Goal: Information Seeking & Learning: Learn about a topic

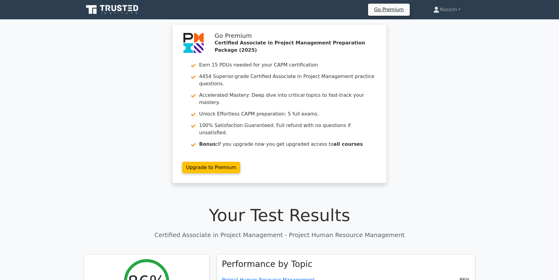
click at [120, 6] on icon at bounding box center [119, 8] width 5 height 6
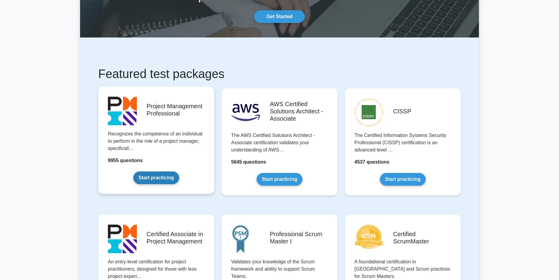
scroll to position [30, 0]
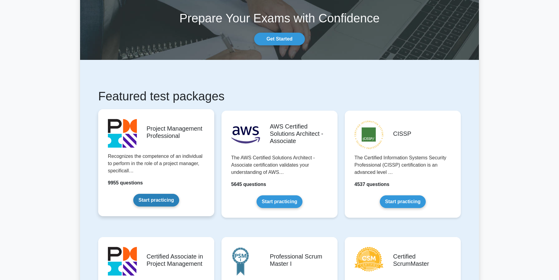
click at [150, 199] on link "Start practicing" at bounding box center [156, 200] width 46 height 13
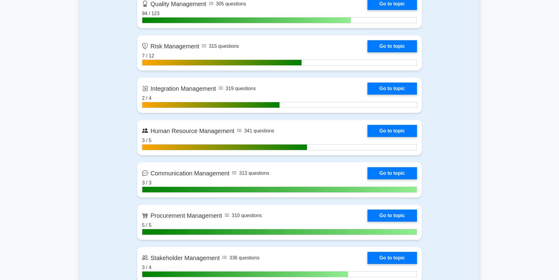
scroll to position [664, 0]
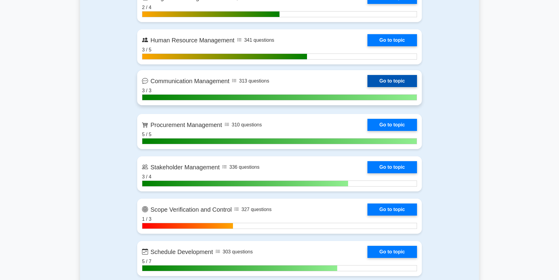
click at [367, 78] on link "Go to topic" at bounding box center [392, 81] width 50 height 12
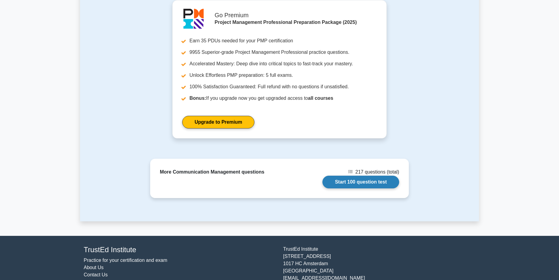
scroll to position [302, 0]
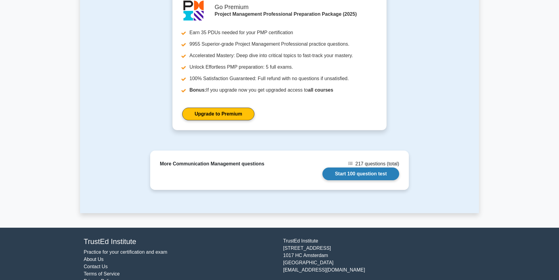
click at [378, 167] on link "Start 100 question test" at bounding box center [360, 173] width 77 height 13
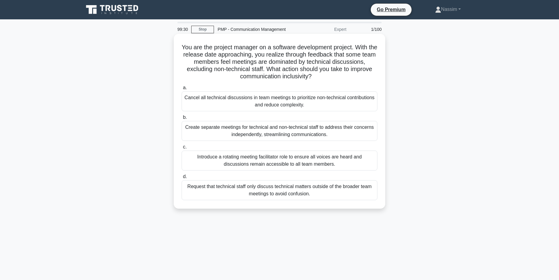
click at [216, 155] on div "Introduce a rotating meeting facilitator role to ensure all voices are heard an…" at bounding box center [279, 160] width 196 height 20
click at [181, 149] on input "c. Introduce a rotating meeting facilitator role to ensure all voices are heard…" at bounding box center [181, 147] width 0 height 4
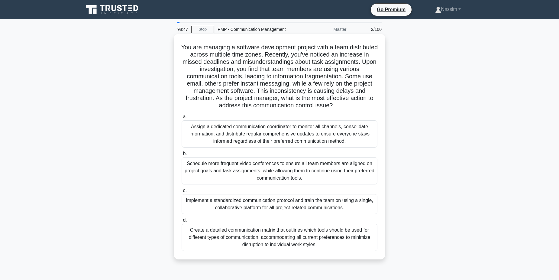
click at [283, 207] on div "Implement a standardized communication protocol and train the team on using a s…" at bounding box center [279, 204] width 196 height 20
click at [216, 207] on div "Implement a standardized communication protocol and train the team on using a s…" at bounding box center [279, 204] width 196 height 20
click at [181, 192] on input "c. Implement a standardized communication protocol and train the team on using …" at bounding box center [181, 190] width 0 height 4
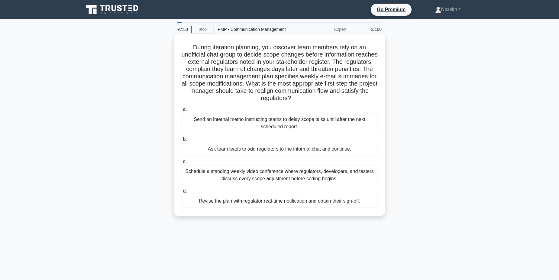
click at [269, 176] on div "Schedule a standing weekly video conference where regulators, developers, and t…" at bounding box center [279, 175] width 196 height 20
click at [181, 163] on input "c. Schedule a standing weekly video conference where regulators, developers, an…" at bounding box center [181, 161] width 0 height 4
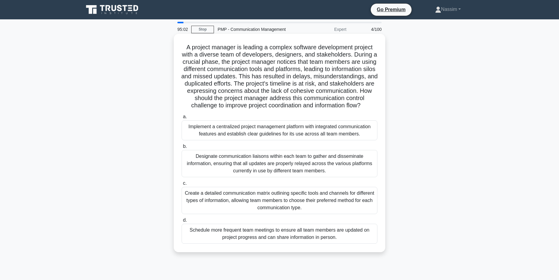
click at [213, 140] on div "Implement a centralized project management platform with integrated communicati…" at bounding box center [279, 130] width 196 height 20
click at [181, 119] on input "a. Implement a centralized project management platform with integrated communic…" at bounding box center [181, 117] width 0 height 4
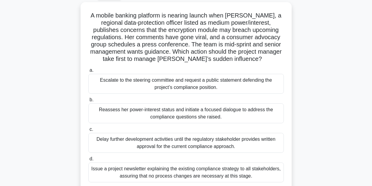
scroll to position [40, 0]
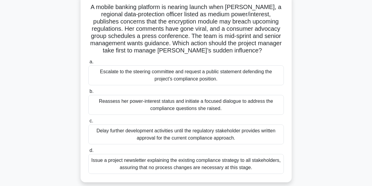
click at [178, 107] on div "Reassess her power-interest status and initiate a focused dialogue to address t…" at bounding box center [186, 105] width 196 height 20
click at [88, 94] on input "b. Reassess her power-interest status and initiate a focused dialogue to addres…" at bounding box center [88, 92] width 0 height 4
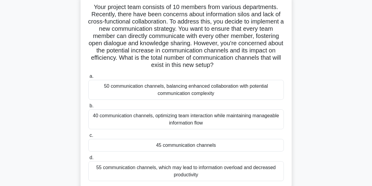
click at [183, 146] on div "45 communication channels" at bounding box center [186, 145] width 196 height 13
click at [88, 138] on input "c. 45 communication channels" at bounding box center [88, 136] width 0 height 4
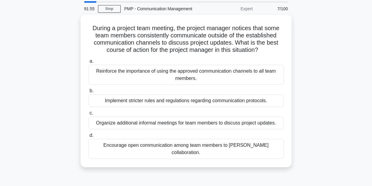
scroll to position [0, 0]
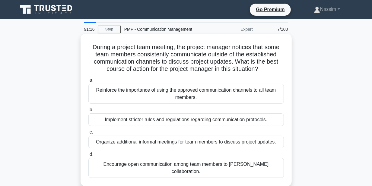
click at [185, 168] on div "Encourage open communication among team members to [PERSON_NAME] collaboration." at bounding box center [186, 168] width 196 height 20
click at [88, 157] on input "d. Encourage open communication among team members to [PERSON_NAME] collaborati…" at bounding box center [88, 155] width 0 height 4
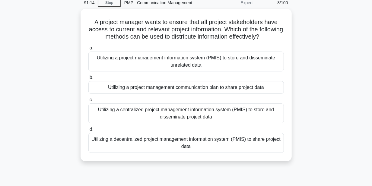
scroll to position [20, 0]
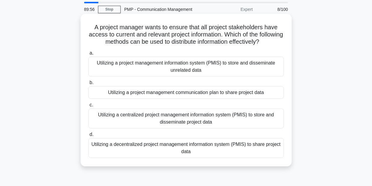
click at [214, 120] on div "Utilizing a centralized project management information system (PMIS) to store a…" at bounding box center [186, 119] width 196 height 20
click at [88, 107] on input "c. Utilizing a centralized project management information system (PMIS) to stor…" at bounding box center [88, 105] width 0 height 4
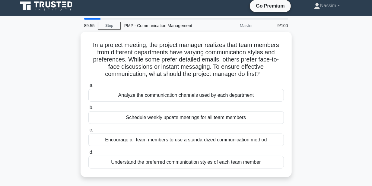
scroll to position [0, 0]
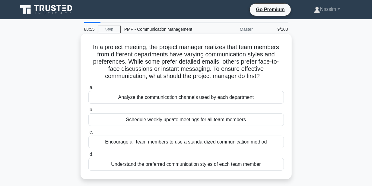
click at [202, 140] on div "Encourage all team members to use a standardized communication method" at bounding box center [186, 142] width 196 height 13
click at [88, 134] on input "c. Encourage all team members to use a standardized communication method" at bounding box center [88, 132] width 0 height 4
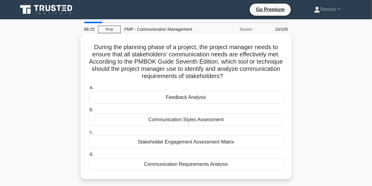
click at [150, 166] on div "Communication Requirements Analysis" at bounding box center [186, 164] width 196 height 13
click at [88, 157] on input "d. Communication Requirements Analysis" at bounding box center [88, 155] width 0 height 4
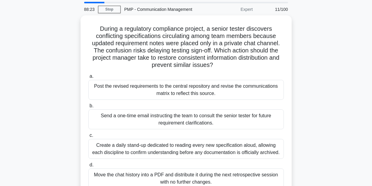
scroll to position [40, 0]
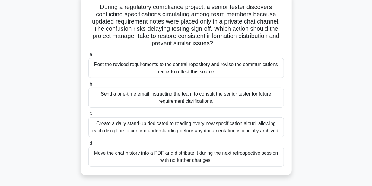
click at [189, 71] on div "Post the revised requirements to the central repository and revise the communic…" at bounding box center [186, 68] width 196 height 20
click at [88, 57] on input "a. Post the revised requirements to the central repository and revise the commu…" at bounding box center [88, 55] width 0 height 4
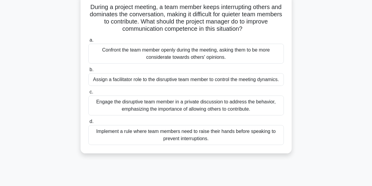
click at [162, 104] on div "Engage the disruptive team member in a private discussion to address the behavi…" at bounding box center [186, 106] width 196 height 20
click at [88, 94] on input "c. Engage the disruptive team member in a private discussion to address the beh…" at bounding box center [88, 92] width 0 height 4
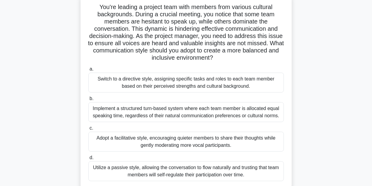
click at [202, 114] on div "Implement a structured turn-based system where each team member is allocated eq…" at bounding box center [186, 112] width 196 height 20
click at [88, 101] on input "b. Implement a structured turn-based system where each team member is allocated…" at bounding box center [88, 99] width 0 height 4
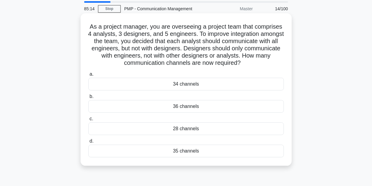
scroll to position [0, 0]
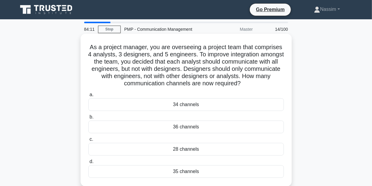
click at [200, 149] on div "28 channels" at bounding box center [186, 149] width 196 height 13
click at [88, 142] on input "c. 28 channels" at bounding box center [88, 140] width 0 height 4
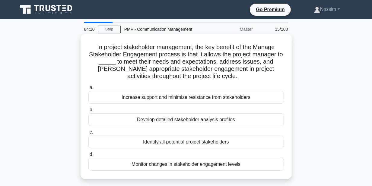
scroll to position [20, 0]
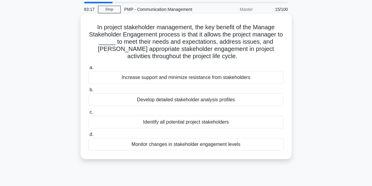
click at [179, 147] on div "Monitor changes in stakeholder engagement levels" at bounding box center [186, 144] width 196 height 13
click at [88, 137] on input "d. Monitor changes in stakeholder engagement levels" at bounding box center [88, 135] width 0 height 4
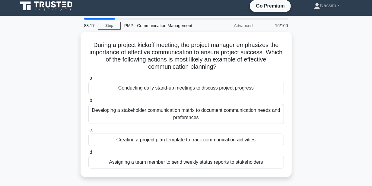
scroll to position [0, 0]
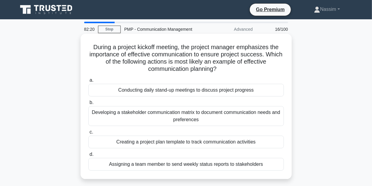
click at [192, 94] on div "Conducting daily stand-up meetings to discuss project progress" at bounding box center [186, 90] width 196 height 13
click at [88, 82] on input "a. Conducting daily stand-up meetings to discuss project progress" at bounding box center [88, 80] width 0 height 4
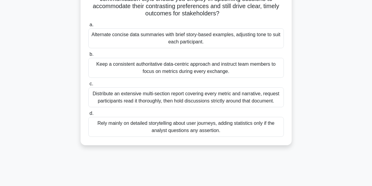
scroll to position [80, 0]
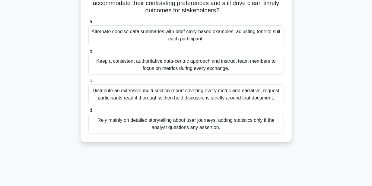
click at [175, 97] on div "Distribute an extensive multi-section report covering every metric and narrativ…" at bounding box center [186, 95] width 196 height 20
click at [88, 83] on input "c. Distribute an extensive multi-section report covering every metric and narra…" at bounding box center [88, 81] width 0 height 4
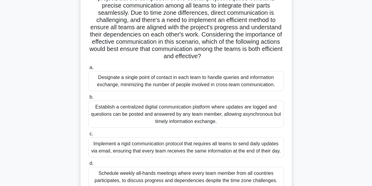
scroll to position [88, 0]
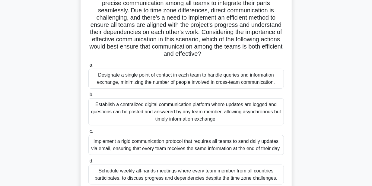
click at [175, 100] on div "Establish a centralized digital communication platform where updates are logged…" at bounding box center [186, 111] width 196 height 27
click at [88, 97] on input "b. Establish a centralized digital communication platform where updates are log…" at bounding box center [88, 95] width 0 height 4
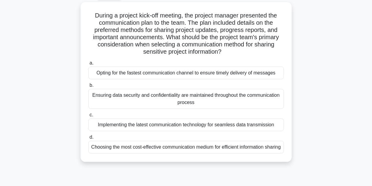
scroll to position [40, 0]
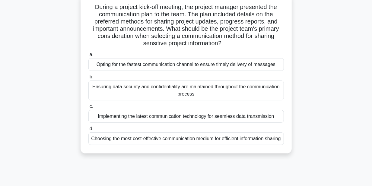
click at [182, 91] on div "Ensuring data security and confidentiality are maintained throughout the commun…" at bounding box center [186, 91] width 196 height 20
click at [88, 79] on input "b. Ensuring data security and confidentiality are maintained throughout the com…" at bounding box center [88, 77] width 0 height 4
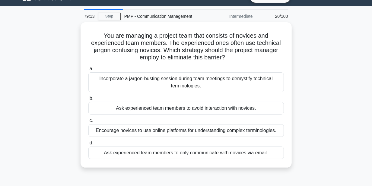
scroll to position [20, 0]
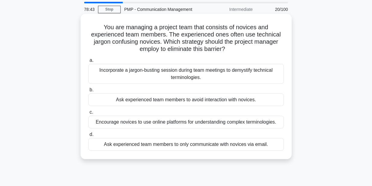
click at [200, 79] on div "Incorporate a jargon-busting session during team meetings to demystify technica…" at bounding box center [186, 74] width 196 height 20
click at [88, 62] on input "a. Incorporate a jargon-busting session during team meetings to demystify techn…" at bounding box center [88, 61] width 0 height 4
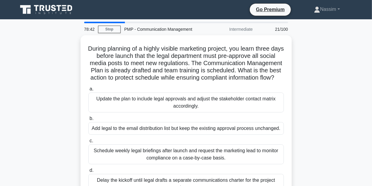
scroll to position [40, 0]
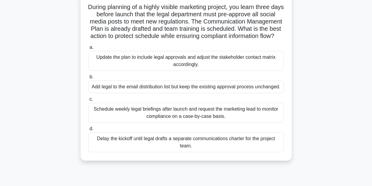
click at [224, 71] on div "Update the plan to include legal approvals and adjust the stakeholder contact m…" at bounding box center [186, 61] width 196 height 20
click at [88, 50] on input "a. Update the plan to include legal approvals and adjust the stakeholder contac…" at bounding box center [88, 48] width 0 height 4
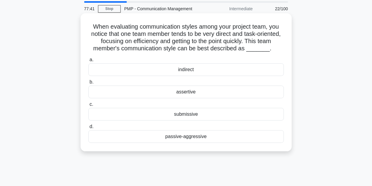
scroll to position [0, 0]
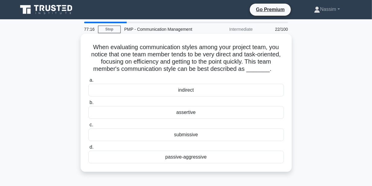
click at [179, 114] on div "assertive" at bounding box center [186, 112] width 196 height 13
click at [88, 105] on input "b. assertive" at bounding box center [88, 103] width 0 height 4
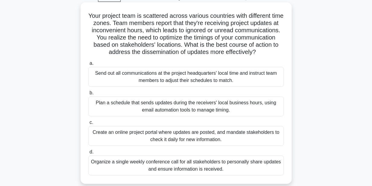
scroll to position [40, 0]
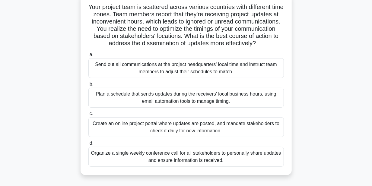
click at [170, 137] on div "Create an online project portal where updates are posted, and mandate stakehold…" at bounding box center [186, 127] width 196 height 20
click at [88, 116] on input "c. Create an online project portal where updates are posted, and mandate stakeh…" at bounding box center [88, 114] width 0 height 4
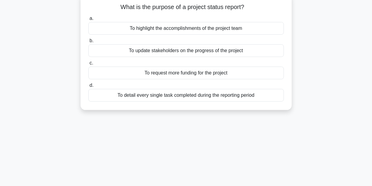
scroll to position [0, 0]
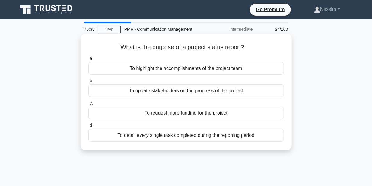
click at [197, 91] on div "To update stakeholders on the progress of the project" at bounding box center [186, 91] width 196 height 13
click at [88, 83] on input "b. To update stakeholders on the progress of the project" at bounding box center [88, 81] width 0 height 4
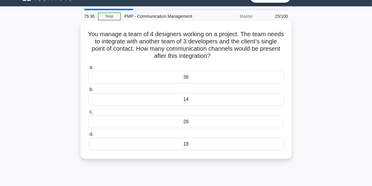
scroll to position [20, 0]
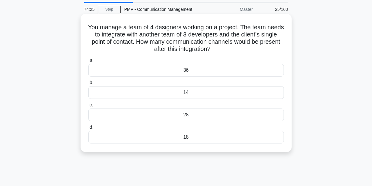
click at [202, 117] on div "28" at bounding box center [186, 115] width 196 height 13
click at [88, 107] on input "c. 28" at bounding box center [88, 105] width 0 height 4
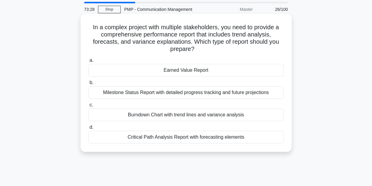
click at [178, 95] on div "Milestone Status Report with detailed progress tracking and future projections" at bounding box center [186, 92] width 196 height 13
click at [88, 85] on input "b. Milestone Status Report with detailed progress tracking and future projectio…" at bounding box center [88, 83] width 0 height 4
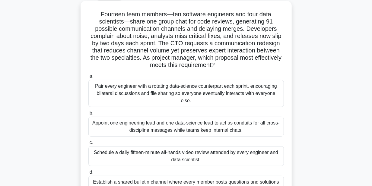
scroll to position [40, 0]
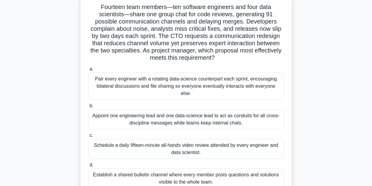
click at [229, 170] on div "Establish a shared bulletin channel where every member posts questions and solu…" at bounding box center [186, 179] width 196 height 20
click at [88, 167] on input "d. Establish a shared bulletin channel where every member posts questions and s…" at bounding box center [88, 165] width 0 height 4
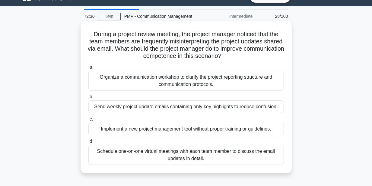
scroll to position [20, 0]
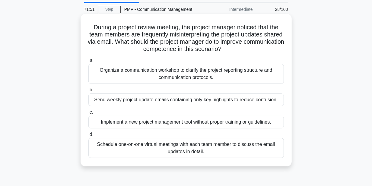
click at [184, 75] on div "Organize a communication workshop to clarify the project reporting structure an…" at bounding box center [186, 74] width 196 height 20
click at [88, 62] on input "a. Organize a communication workshop to clarify the project reporting structure…" at bounding box center [88, 61] width 0 height 4
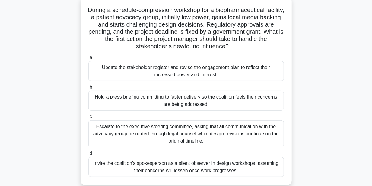
scroll to position [40, 0]
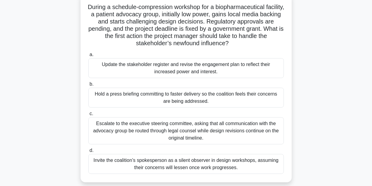
click at [187, 66] on div "Update the stakeholder register and revise the engagement plan to reflect their…" at bounding box center [186, 68] width 196 height 20
click at [88, 57] on input "a. Update the stakeholder register and revise the engagement plan to reflect th…" at bounding box center [88, 55] width 0 height 4
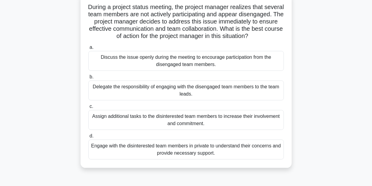
click at [188, 157] on div "Engage with the disinterested team members in private to understand their conce…" at bounding box center [186, 150] width 196 height 20
click at [88, 138] on input "d. Engage with the disinterested team members in private to understand their co…" at bounding box center [88, 136] width 0 height 4
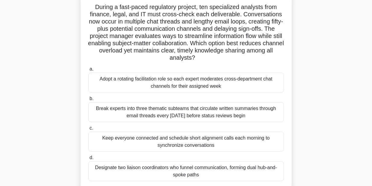
click at [180, 117] on div "Break experts into three thematic subteams that circulate written summaries thr…" at bounding box center [186, 112] width 196 height 20
click at [88, 101] on input "b. Break experts into three thematic subteams that circulate written summaries …" at bounding box center [88, 99] width 0 height 4
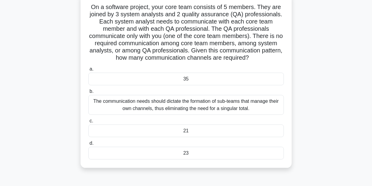
click at [201, 103] on div "The communication needs should dictate the formation of sub-teams that manage t…" at bounding box center [186, 105] width 196 height 20
click at [88, 94] on input "b. The communication needs should dictate the formation of sub-teams that manag…" at bounding box center [88, 92] width 0 height 4
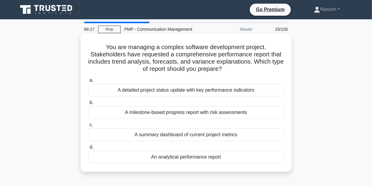
scroll to position [20, 0]
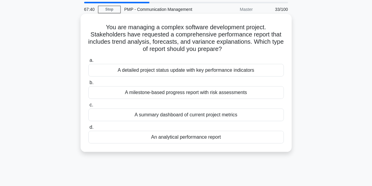
click at [157, 66] on div "A detailed project status update with key performance indicators" at bounding box center [186, 70] width 196 height 13
click at [88, 62] on input "a. A detailed project status update with key performance indicators" at bounding box center [88, 61] width 0 height 4
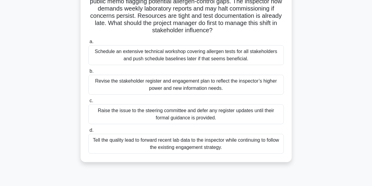
scroll to position [40, 0]
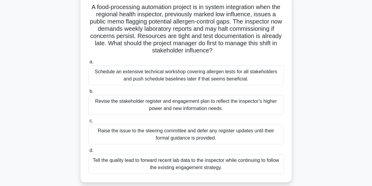
click at [169, 105] on div "Revise the stakeholder register and engagement plan to reflect the inspector’s …" at bounding box center [186, 105] width 196 height 20
click at [88, 94] on input "b. Revise the stakeholder register and engagement plan to reflect the inspector…" at bounding box center [88, 92] width 0 height 4
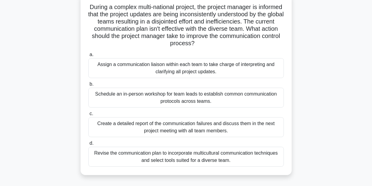
click at [188, 98] on div "Schedule an in-person workshop for team leads to establish common communication…" at bounding box center [186, 98] width 196 height 20
click at [88, 86] on input "b. Schedule an in-person workshop for team leads to establish common communicat…" at bounding box center [88, 84] width 0 height 4
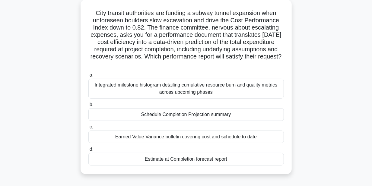
scroll to position [36, 0]
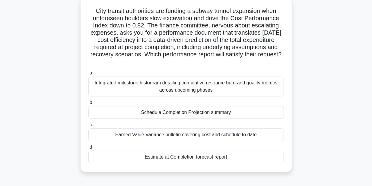
click at [197, 138] on div "Earned Value Variance bulletin covering cost and schedule to date" at bounding box center [186, 135] width 196 height 13
click at [88, 127] on input "c. Earned Value Variance bulletin covering cost and schedule to date" at bounding box center [88, 125] width 0 height 4
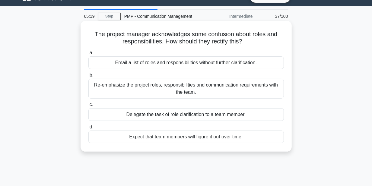
scroll to position [20, 0]
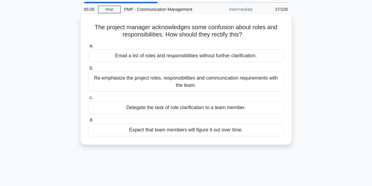
click at [198, 75] on div "Re-emphasize the project roles, responsibilities and communication requirements…" at bounding box center [186, 82] width 196 height 20
click at [88, 70] on input "b. Re-emphasize the project roles, responsibilities and communication requireme…" at bounding box center [88, 68] width 0 height 4
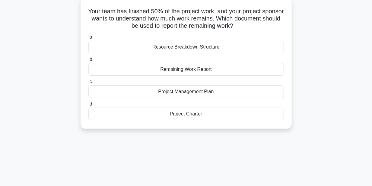
scroll to position [40, 0]
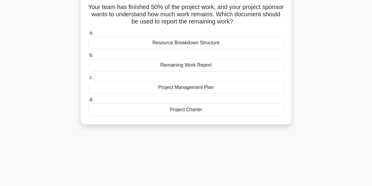
click at [203, 68] on div "Remaining Work Report" at bounding box center [186, 65] width 196 height 13
click at [88, 57] on input "b. Remaining Work Report" at bounding box center [88, 55] width 0 height 4
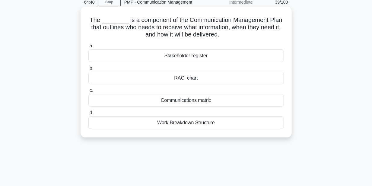
scroll to position [20, 0]
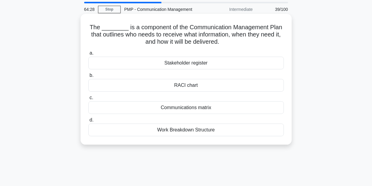
click at [179, 104] on div "Communications matrix" at bounding box center [186, 107] width 196 height 13
click at [88, 100] on input "c. Communications matrix" at bounding box center [88, 98] width 0 height 4
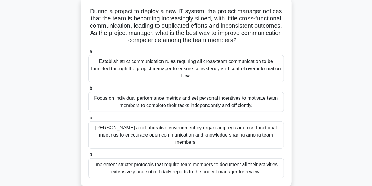
scroll to position [40, 0]
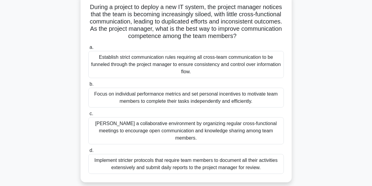
click at [182, 122] on div "[PERSON_NAME] a collaborative environment by organizing regular cross-functiona…" at bounding box center [186, 130] width 196 height 27
click at [88, 116] on input "[PERSON_NAME] a collaborative environment by organizing regular cross-functiona…" at bounding box center [88, 114] width 0 height 4
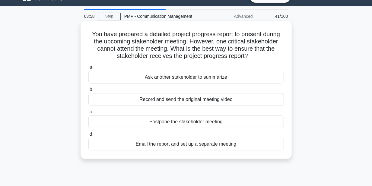
scroll to position [20, 0]
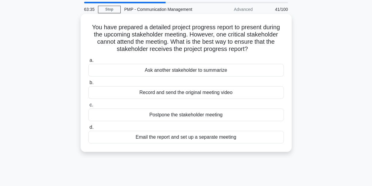
click at [242, 91] on div "Record and send the original meeting video" at bounding box center [186, 92] width 196 height 13
click at [88, 85] on input "b. Record and send the original meeting video" at bounding box center [88, 83] width 0 height 4
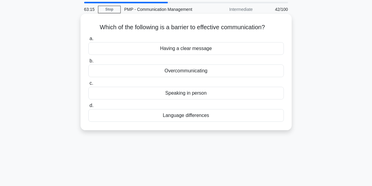
click at [199, 74] on div "Overcommunicating" at bounding box center [186, 71] width 196 height 13
click at [88, 63] on input "b. Overcommunicating" at bounding box center [88, 61] width 0 height 4
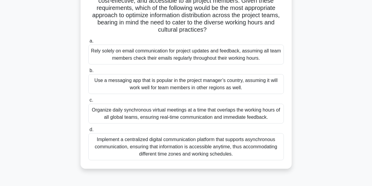
scroll to position [121, 0]
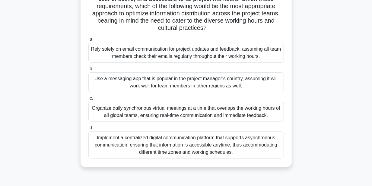
click at [246, 146] on div "Implement a centralized digital communication platform that supports asynchrono…" at bounding box center [186, 145] width 196 height 27
click at [88, 130] on input "d. Implement a centralized digital communication platform that supports asynchr…" at bounding box center [88, 128] width 0 height 4
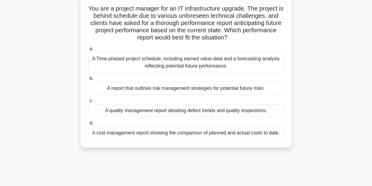
scroll to position [20, 0]
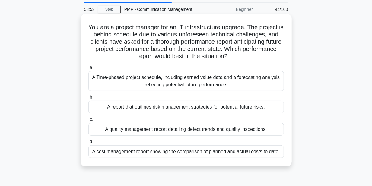
click at [215, 85] on div "A Time-phased project schedule, including earned value data and a forecasting a…" at bounding box center [186, 81] width 196 height 20
click at [88, 70] on input "a. A Time-phased project schedule, including earned value data and a forecastin…" at bounding box center [88, 68] width 0 height 4
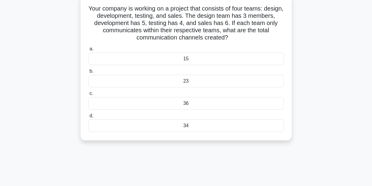
scroll to position [40, 0]
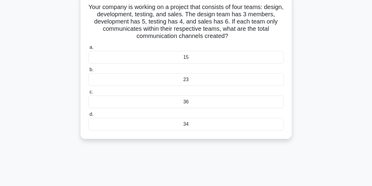
click at [192, 126] on div "34" at bounding box center [186, 124] width 196 height 13
click at [88, 117] on input "d. 34" at bounding box center [88, 115] width 0 height 4
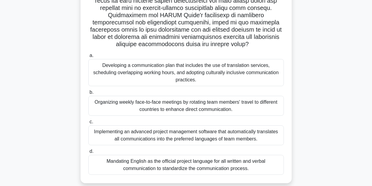
scroll to position [121, 0]
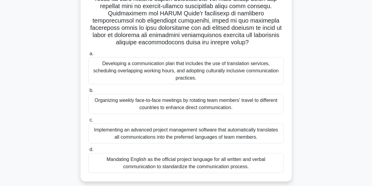
click at [161, 106] on div "Organizing weekly face-to-face meetings by rotating team members' travel to dif…" at bounding box center [186, 104] width 196 height 20
click at [88, 93] on input "b. Organizing weekly face-to-face meetings by rotating team members' travel to …" at bounding box center [88, 91] width 0 height 4
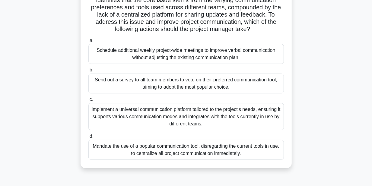
scroll to position [140, 0]
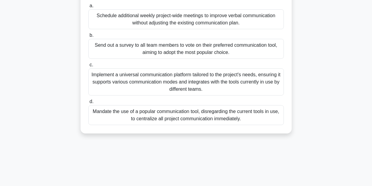
click at [239, 85] on div "Implement a universal communication platform tailored to the project's needs, e…" at bounding box center [186, 82] width 196 height 27
click at [88, 67] on input "c. Implement a universal communication platform tailored to the project's needs…" at bounding box center [88, 65] width 0 height 4
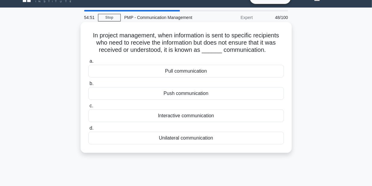
scroll to position [0, 0]
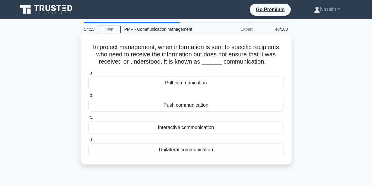
click at [183, 107] on div "Push communication" at bounding box center [186, 105] width 196 height 13
click at [88, 98] on input "b. Push communication" at bounding box center [88, 96] width 0 height 4
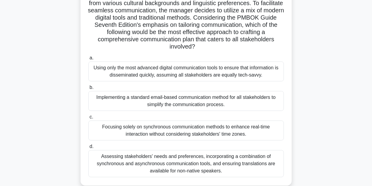
scroll to position [101, 0]
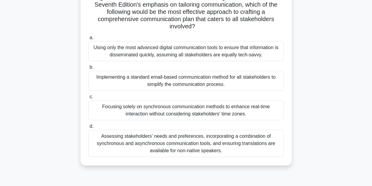
click at [200, 147] on div "Assessing stakeholders' needs and preferences, incorporating a combination of s…" at bounding box center [186, 143] width 196 height 27
click at [88, 129] on input "d. Assessing stakeholders' needs and preferences, incorporating a combination o…" at bounding box center [88, 127] width 0 height 4
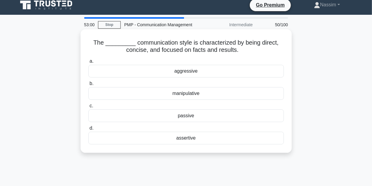
scroll to position [0, 0]
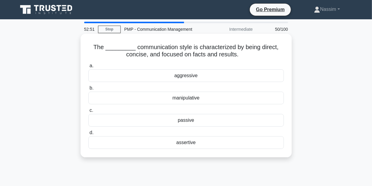
click at [255, 145] on div "assertive" at bounding box center [186, 142] width 196 height 13
click at [88, 135] on input "d. assertive" at bounding box center [88, 133] width 0 height 4
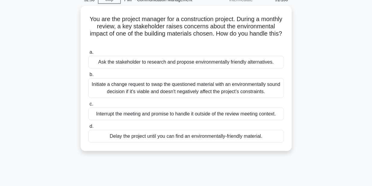
scroll to position [40, 0]
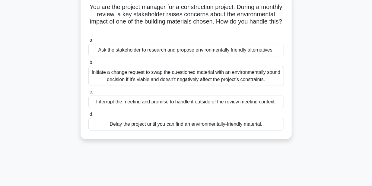
click at [206, 75] on div "Initiate a change request to swap the questioned material with an environmental…" at bounding box center [186, 76] width 196 height 20
click at [88, 65] on input "b. Initiate a change request to swap the questioned material with an environmen…" at bounding box center [88, 63] width 0 height 4
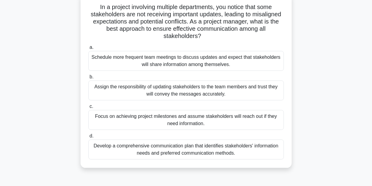
click at [211, 150] on div "Develop a comprehensive communication plan that identifies stakeholders' inform…" at bounding box center [186, 150] width 196 height 20
click at [88, 138] on input "d. Develop a comprehensive communication plan that identifies stakeholders' inf…" at bounding box center [88, 136] width 0 height 4
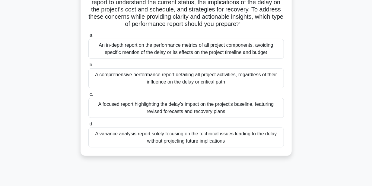
scroll to position [101, 0]
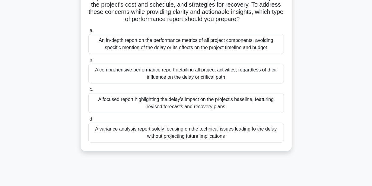
click at [174, 113] on div "A focused report highlighting the delay's impact on the project's baseline, fea…" at bounding box center [186, 103] width 196 height 20
click at [88, 92] on input "c. A focused report highlighting the delay's impact on the project's baseline, …" at bounding box center [88, 90] width 0 height 4
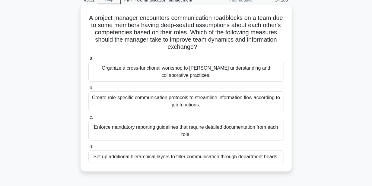
scroll to position [0, 0]
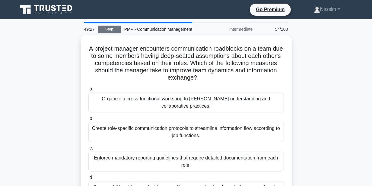
click at [115, 29] on link "Stop" at bounding box center [109, 30] width 23 height 8
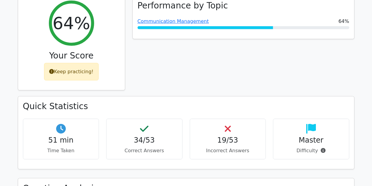
scroll to position [221, 0]
